Goal: Find specific page/section: Find specific page/section

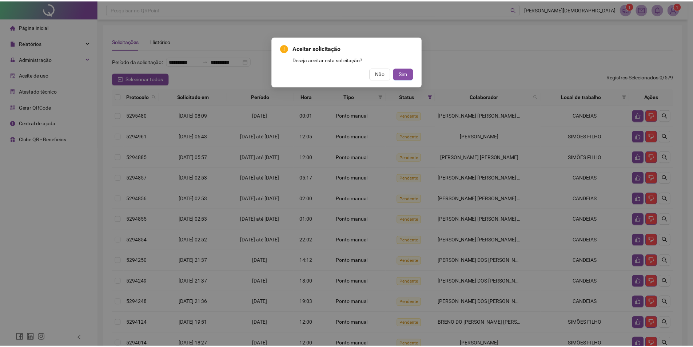
scroll to position [43, 0]
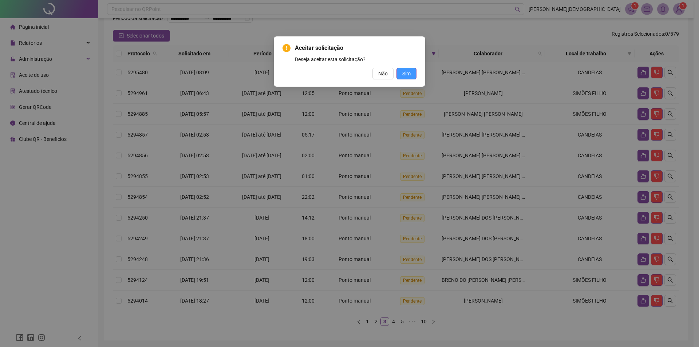
click at [404, 76] on span "Sim" at bounding box center [406, 74] width 8 height 8
click at [383, 71] on span "Não" at bounding box center [382, 74] width 9 height 8
